Goal: Information Seeking & Learning: Understand process/instructions

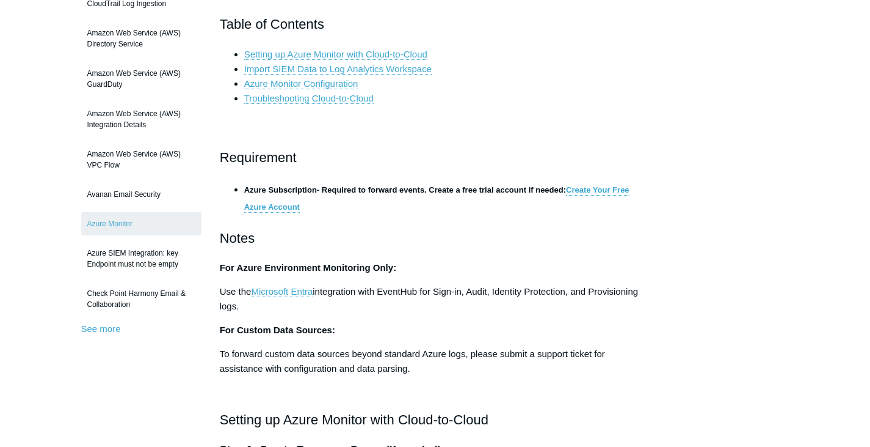
scroll to position [183, 0]
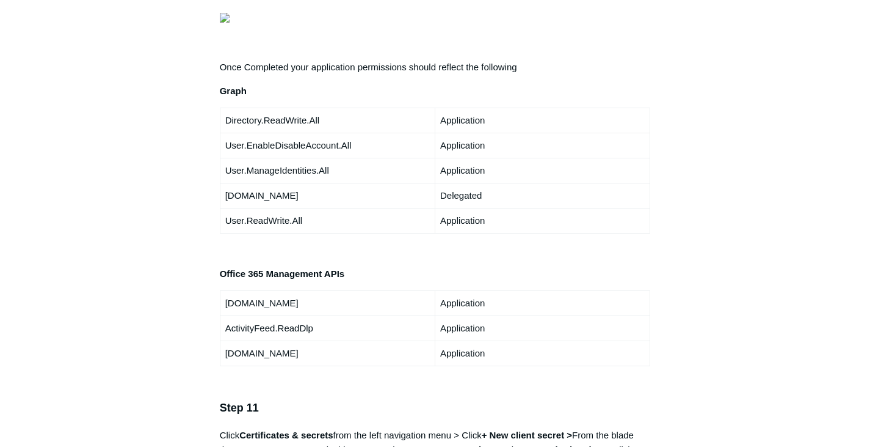
scroll to position [2113, 0]
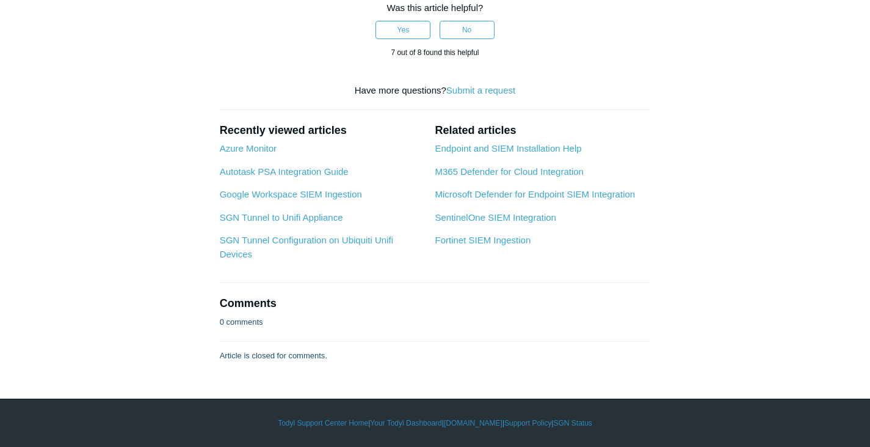
scroll to position [6710, 0]
